Goal: Find specific page/section: Find specific page/section

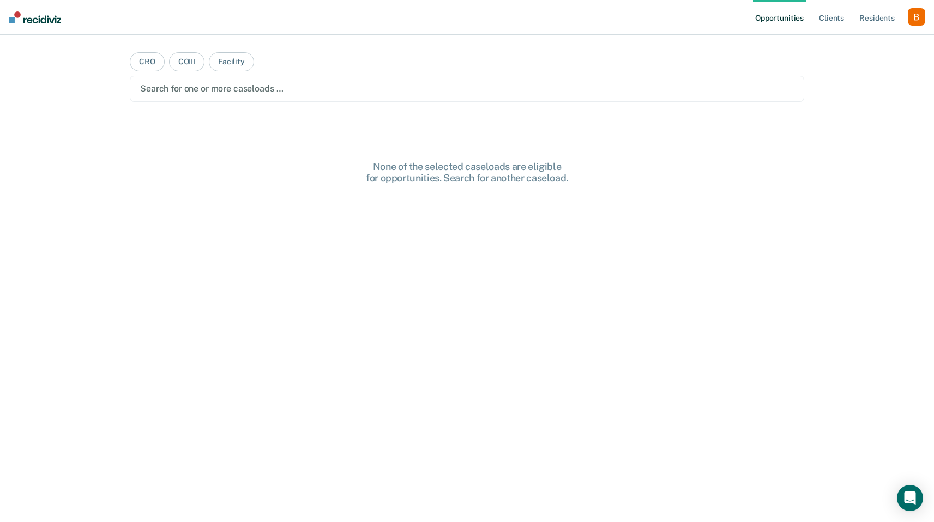
click at [916, 19] on div "button" at bounding box center [916, 16] width 17 height 17
click at [883, 37] on div "Profile How it works Log Out" at bounding box center [872, 57] width 105 height 53
click at [873, 41] on link "Profile" at bounding box center [873, 44] width 88 height 9
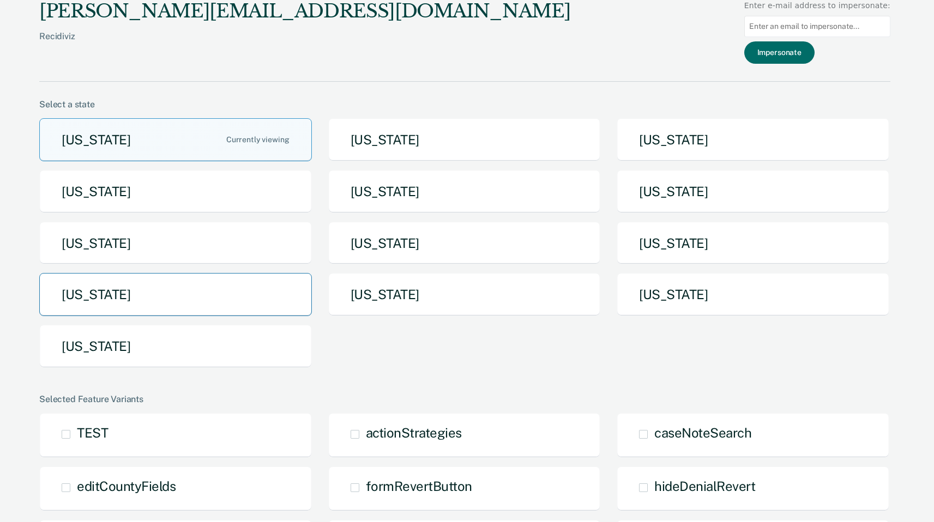
click at [205, 288] on button "[US_STATE]" at bounding box center [175, 294] width 273 height 43
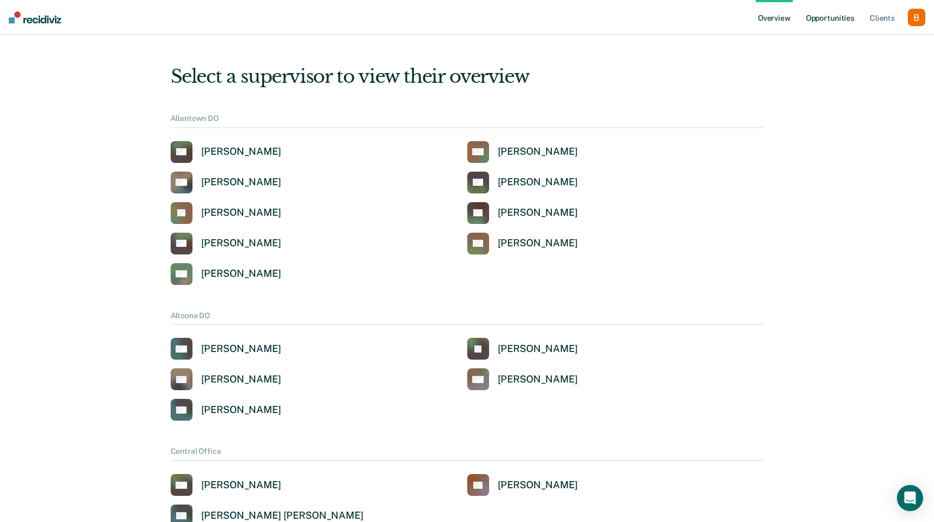
click at [838, 22] on link "Opportunities" at bounding box center [830, 17] width 53 height 35
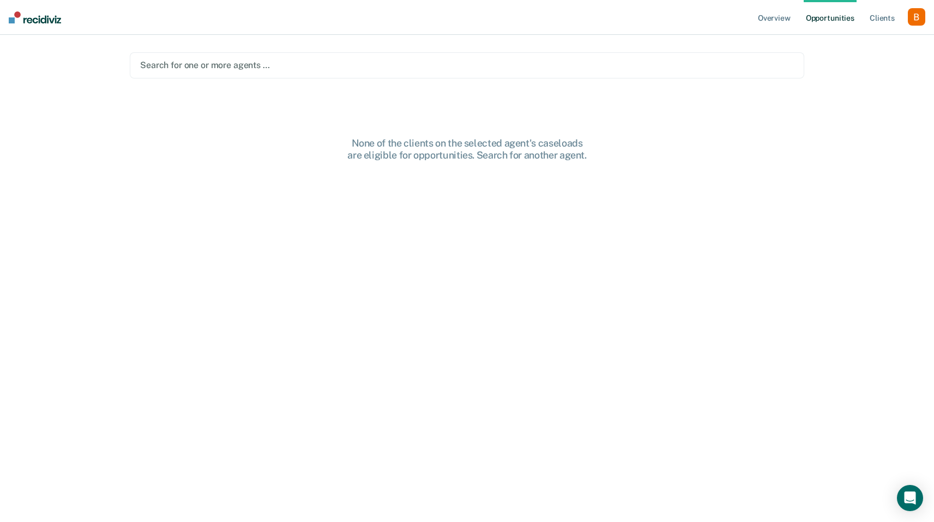
click at [294, 70] on div at bounding box center [467, 65] width 654 height 13
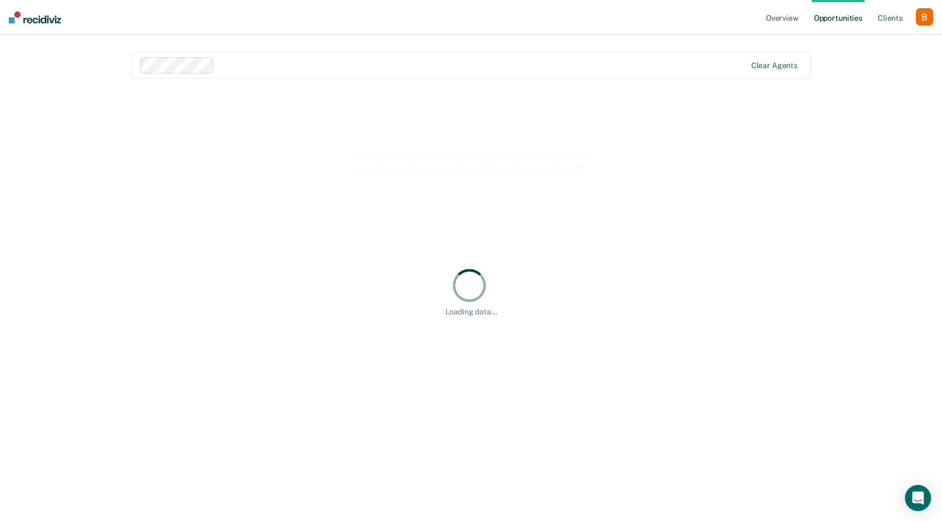
click at [274, 66] on div at bounding box center [482, 65] width 527 height 13
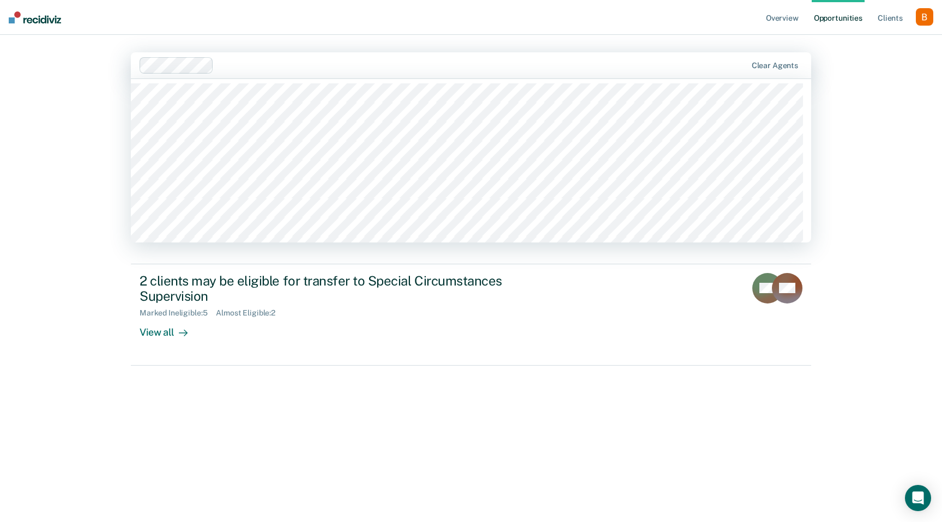
click at [84, 347] on div "Overview Opportunities Client s Profile How it works Log Out option [PERSON_NAM…" at bounding box center [471, 261] width 942 height 522
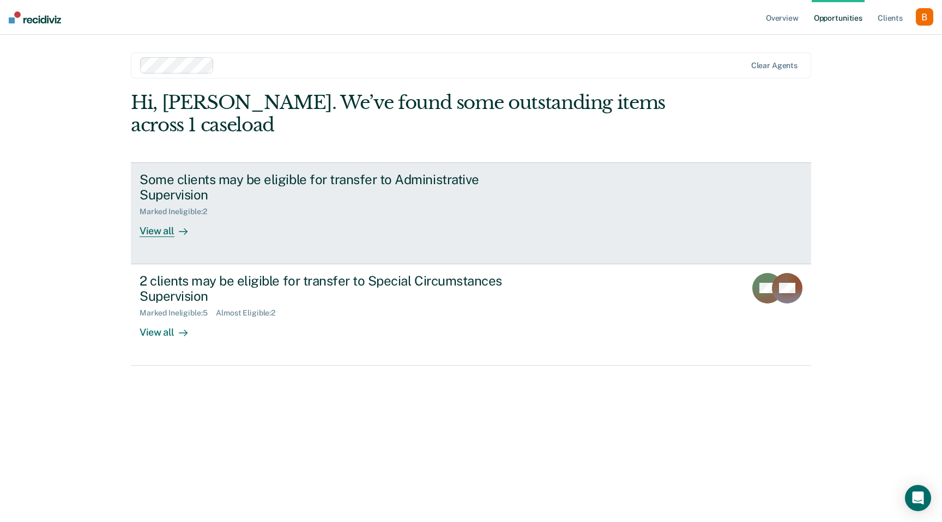
click at [188, 182] on div "Some clients may be eligible for transfer to Administrative Supervision" at bounding box center [331, 188] width 383 height 32
